Goal: Task Accomplishment & Management: Manage account settings

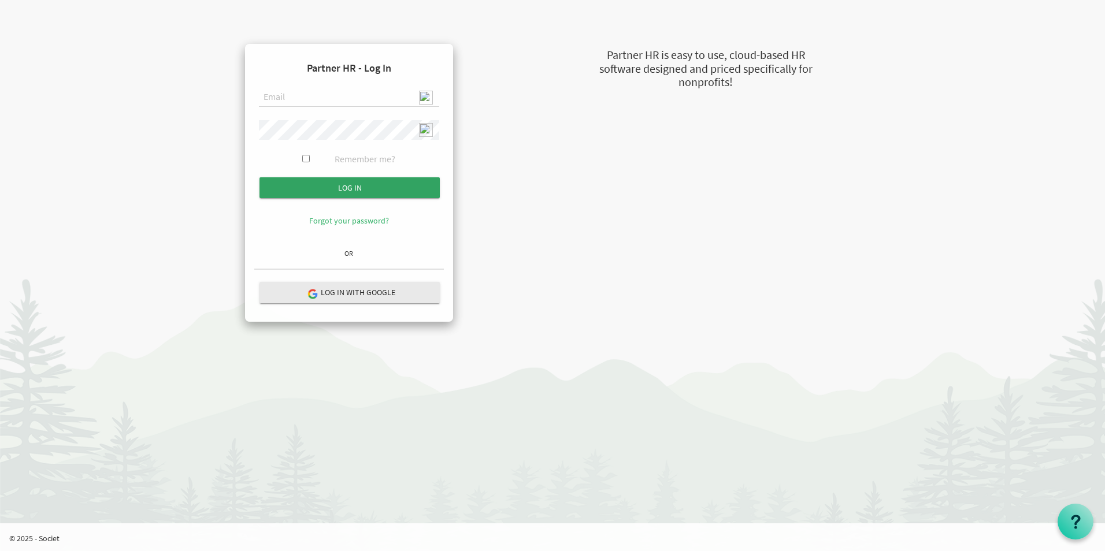
type input "admin@stepind.org"
click at [341, 188] on input "Log in" at bounding box center [349, 187] width 180 height 21
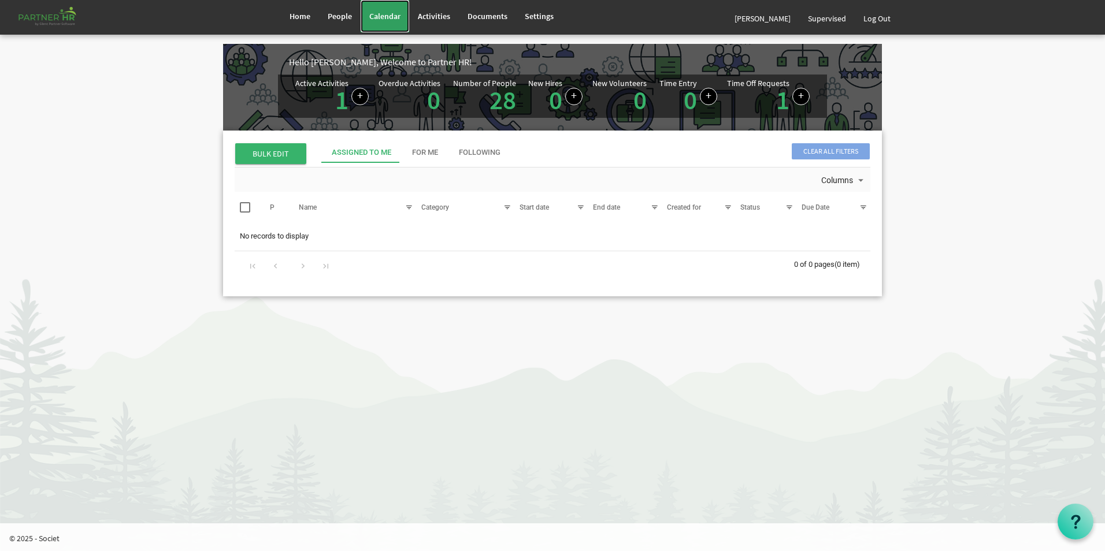
click at [385, 19] on span "Calendar" at bounding box center [384, 16] width 31 height 10
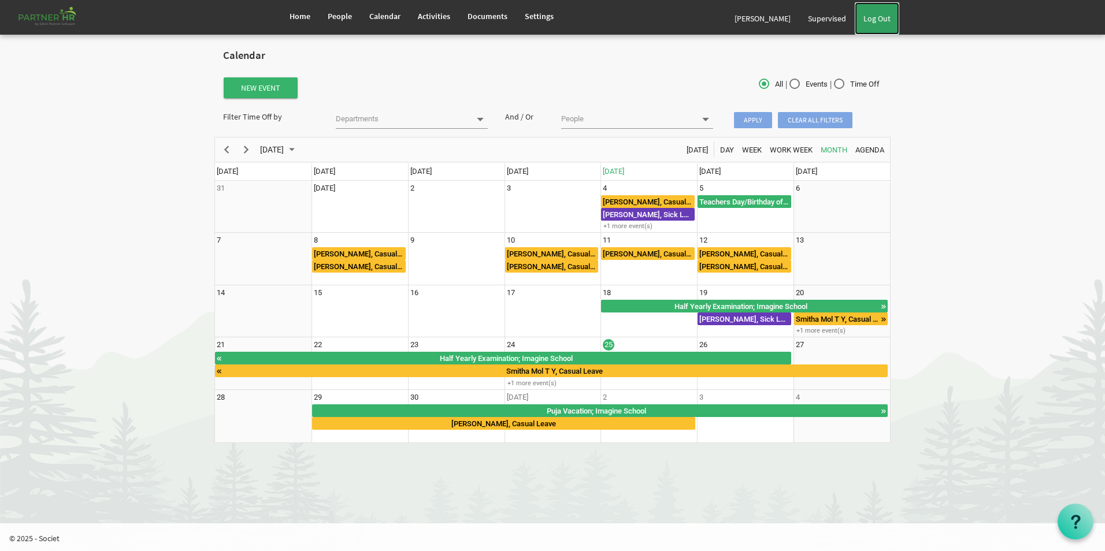
click at [880, 19] on link "Log Out" at bounding box center [876, 18] width 44 height 32
